Goal: Task Accomplishment & Management: Manage account settings

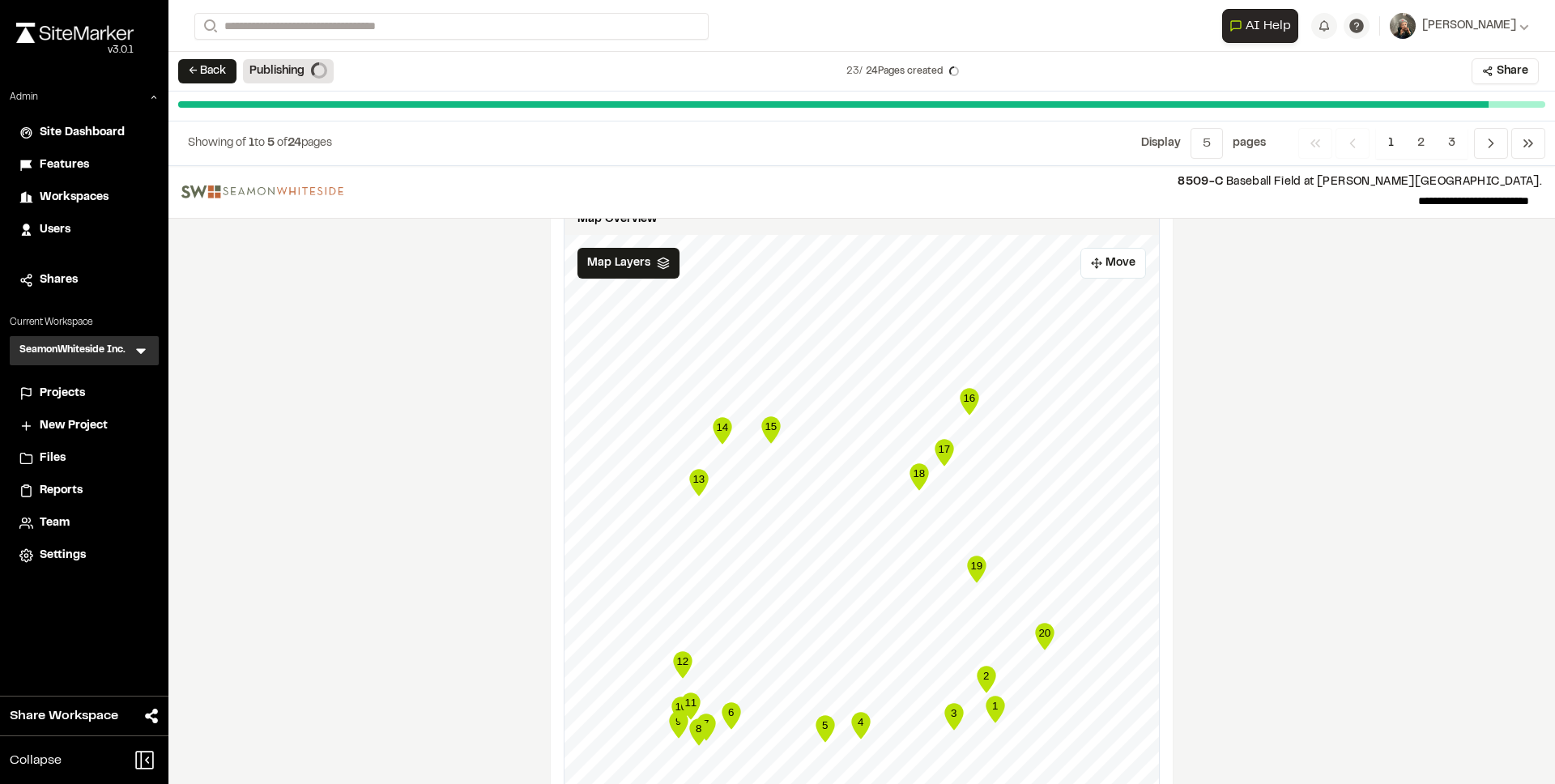
scroll to position [673, 0]
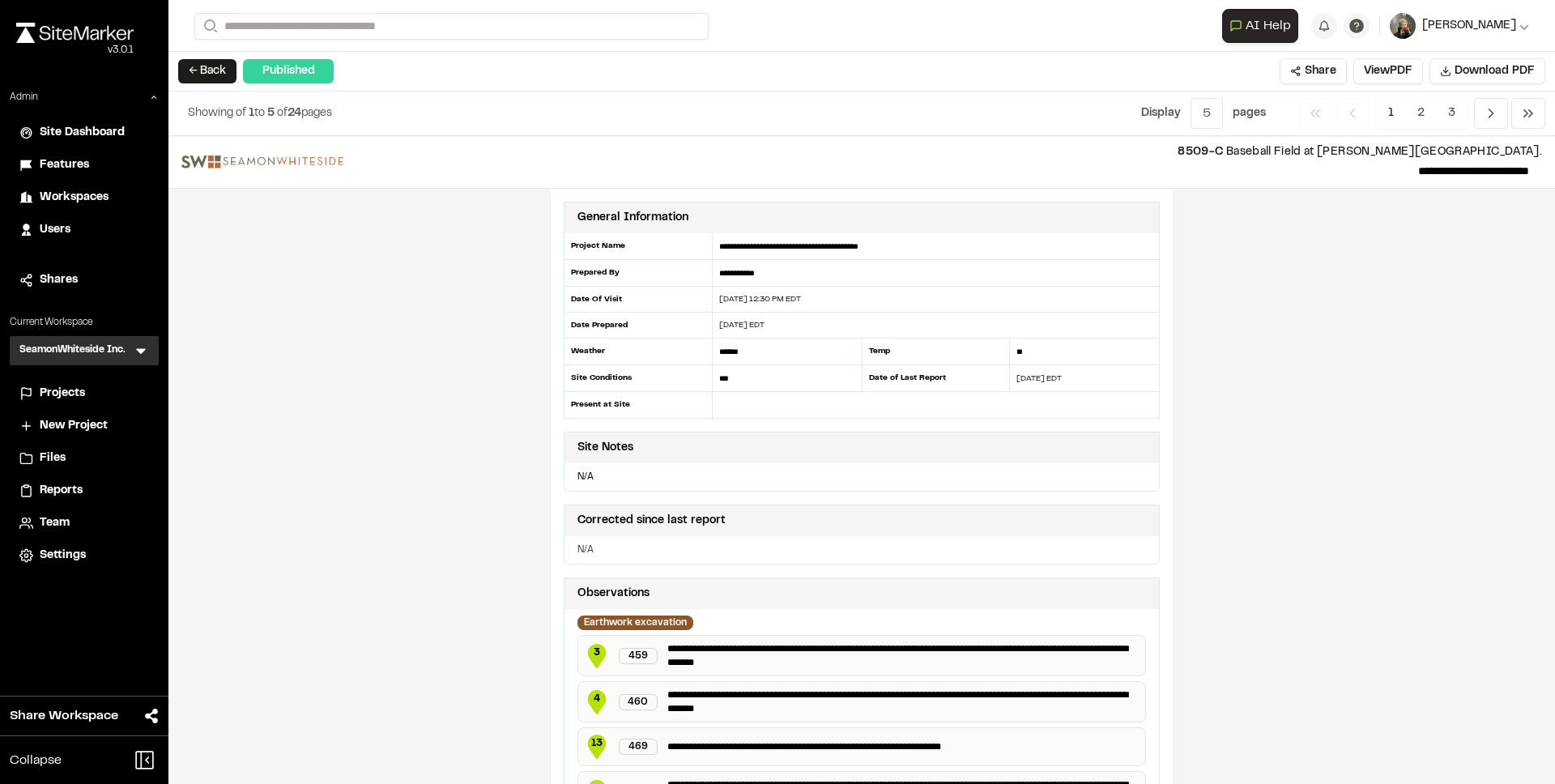
click at [1477, 30] on span "[PERSON_NAME]" at bounding box center [1469, 25] width 94 height 18
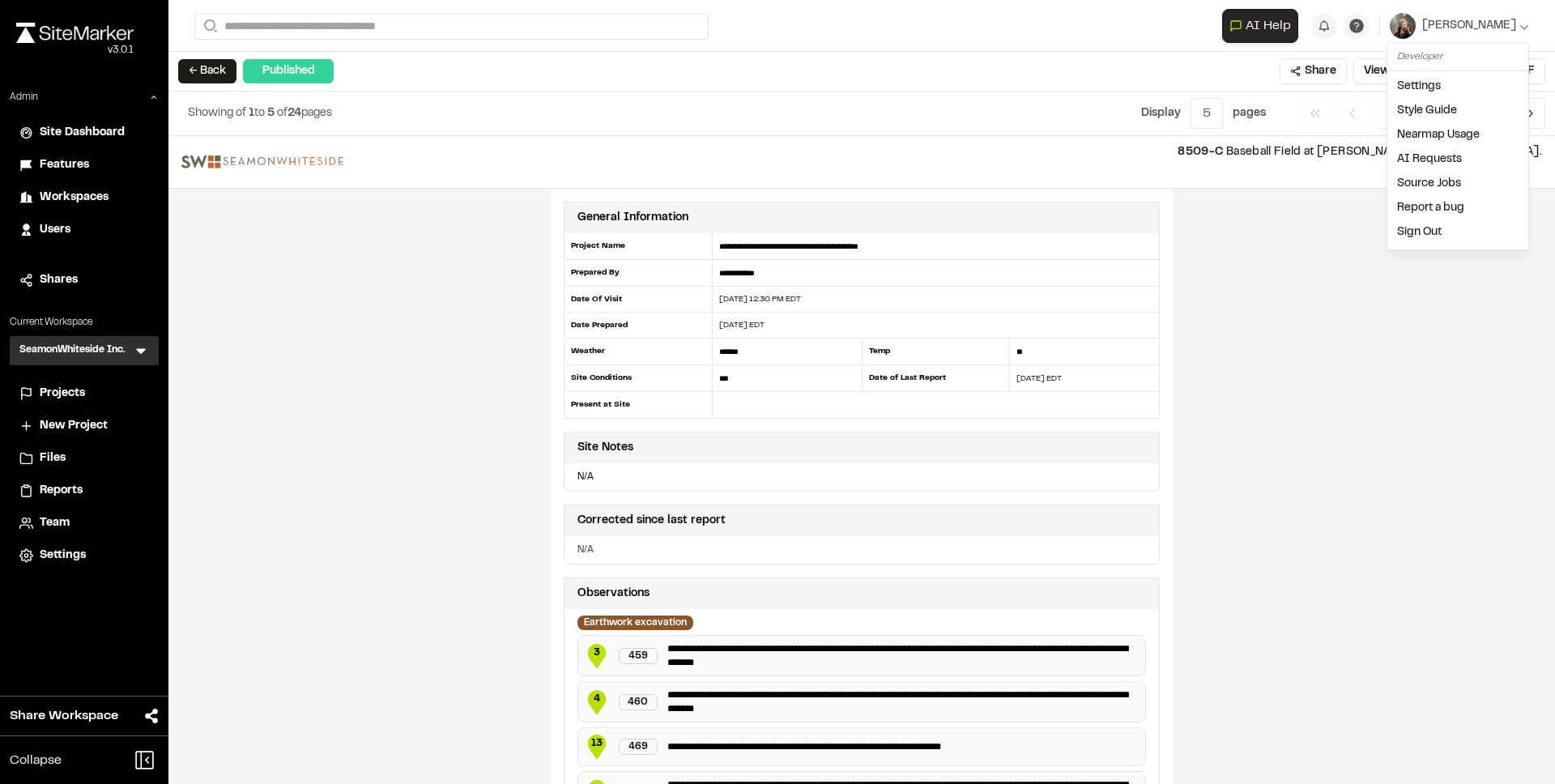
click at [1427, 231] on link "Sign Out" at bounding box center [1457, 232] width 141 height 24
